Goal: Task Accomplishment & Management: Manage account settings

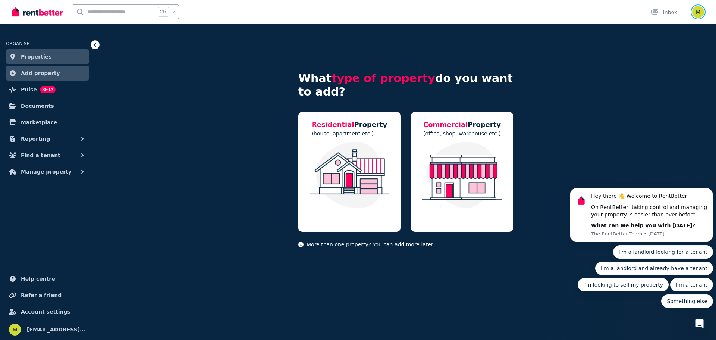
click at [699, 10] on img "button" at bounding box center [698, 12] width 12 height 12
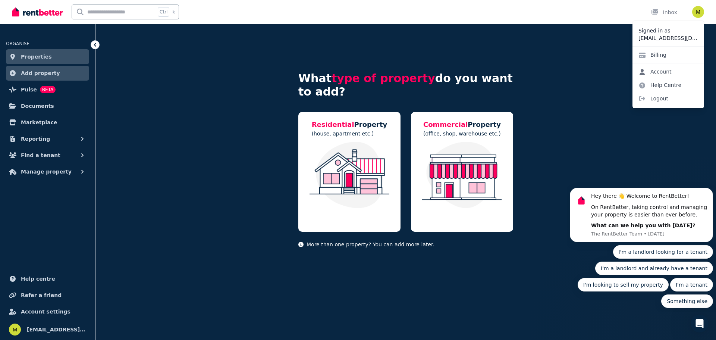
click at [657, 75] on link "Account" at bounding box center [654, 71] width 45 height 13
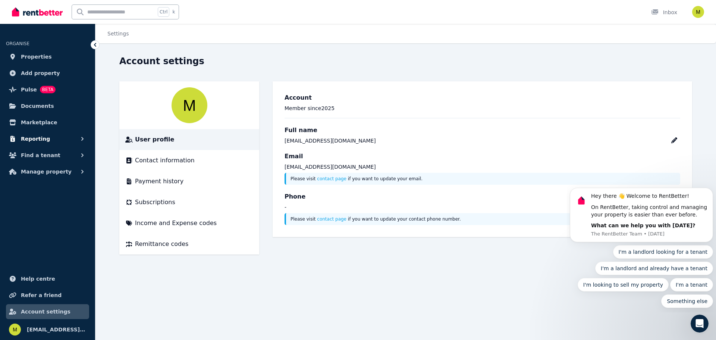
click at [40, 136] on span "Reporting" at bounding box center [35, 138] width 29 height 9
click at [41, 186] on span "Find a tenant" at bounding box center [41, 186] width 40 height 9
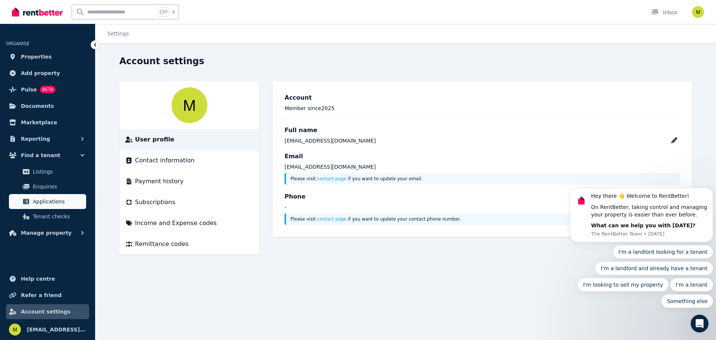
click at [54, 205] on span "Applications" at bounding box center [58, 201] width 50 height 9
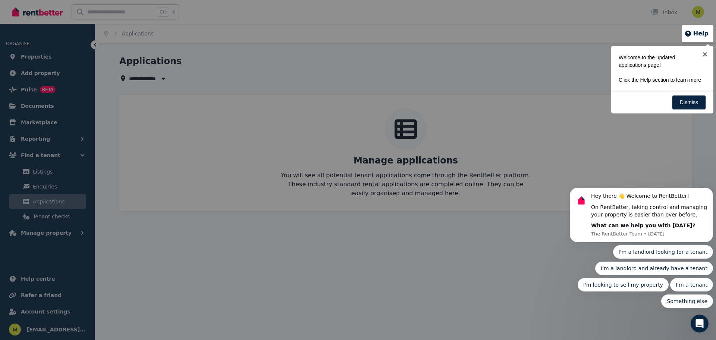
click at [44, 186] on div at bounding box center [358, 170] width 716 height 340
